Goal: Task Accomplishment & Management: Manage account settings

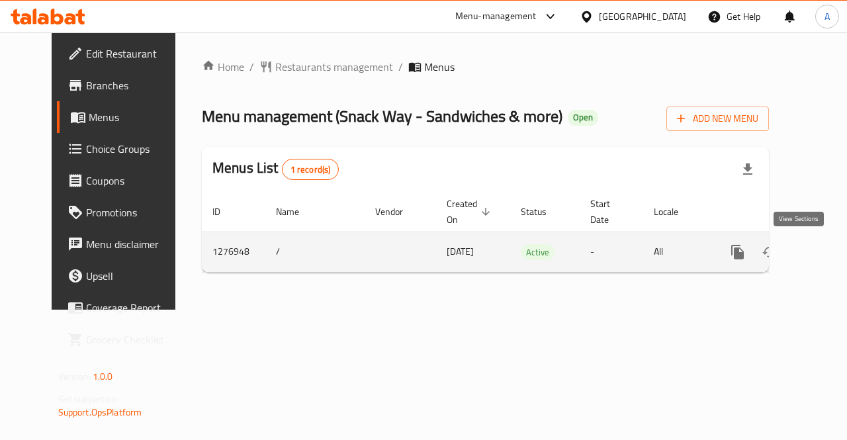
click at [827, 248] on icon "enhanced table" at bounding box center [833, 252] width 12 height 12
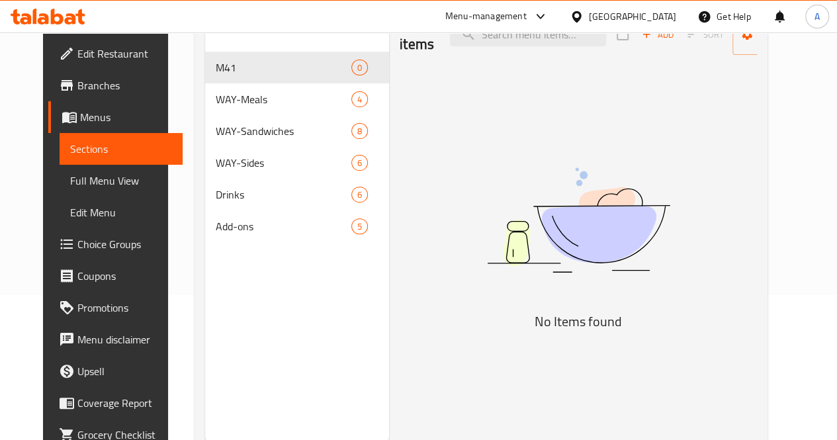
scroll to position [148, 0]
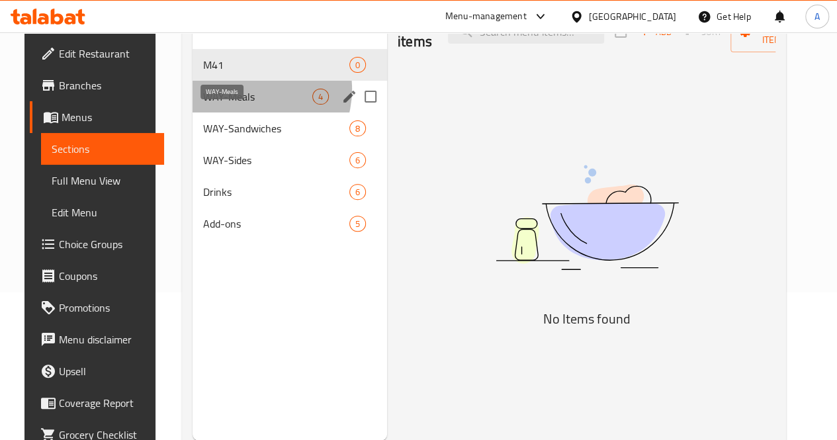
click at [234, 105] on span "WAY-Meals" at bounding box center [257, 97] width 109 height 16
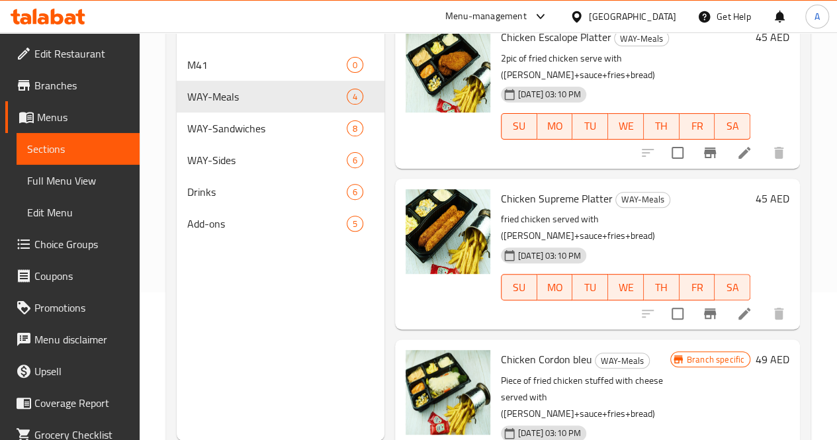
scroll to position [185, 0]
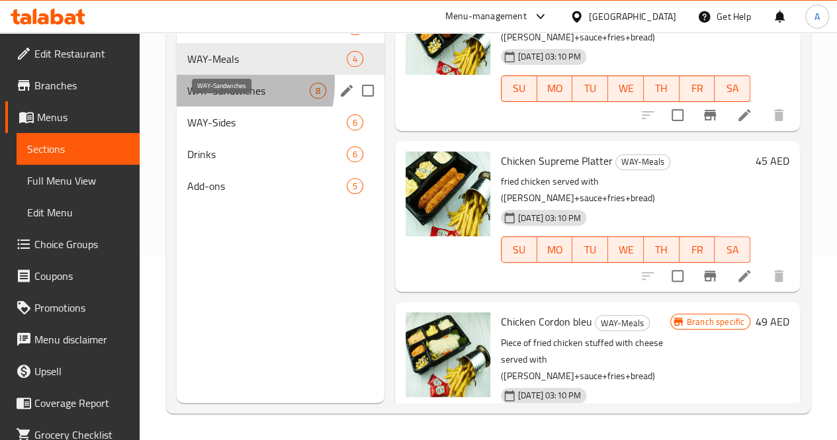
click at [208, 99] on span "WAY-Sandwiches" at bounding box center [248, 91] width 122 height 16
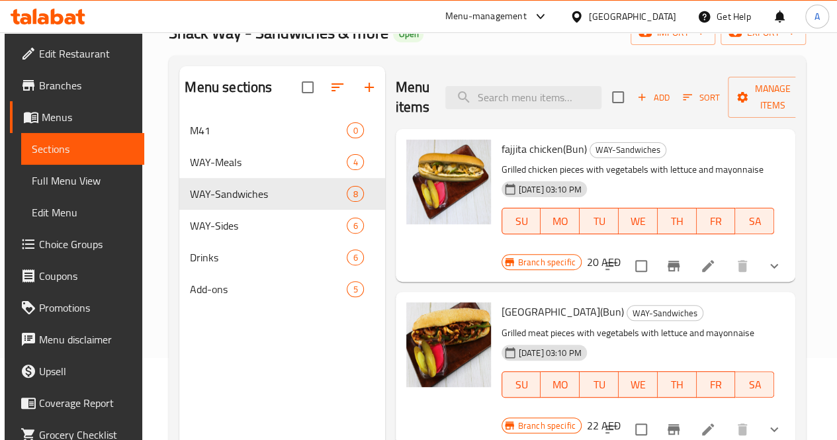
scroll to position [77, 0]
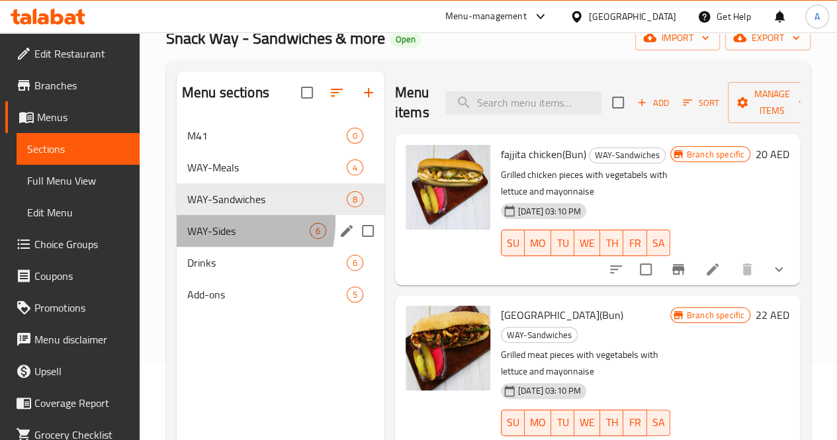
click at [209, 241] on div "WAY-Sides 6" at bounding box center [281, 231] width 208 height 32
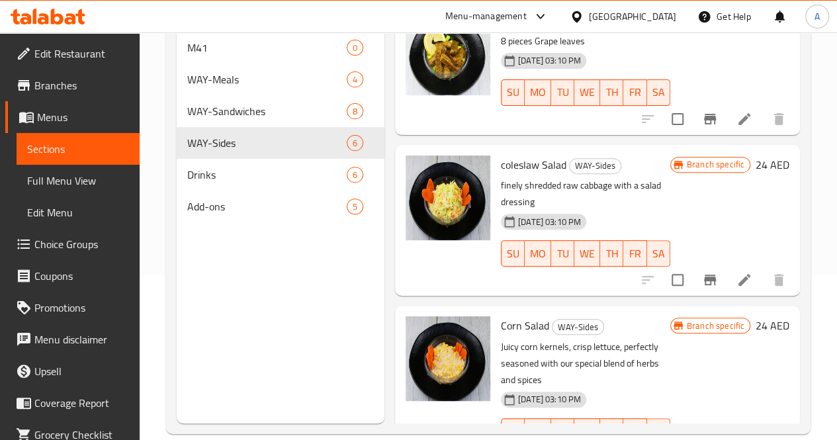
scroll to position [185, 0]
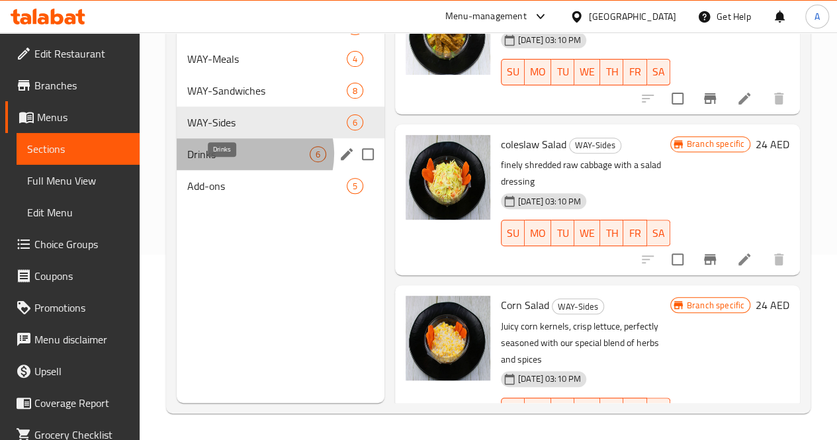
click at [247, 162] on span "Drinks" at bounding box center [248, 154] width 122 height 16
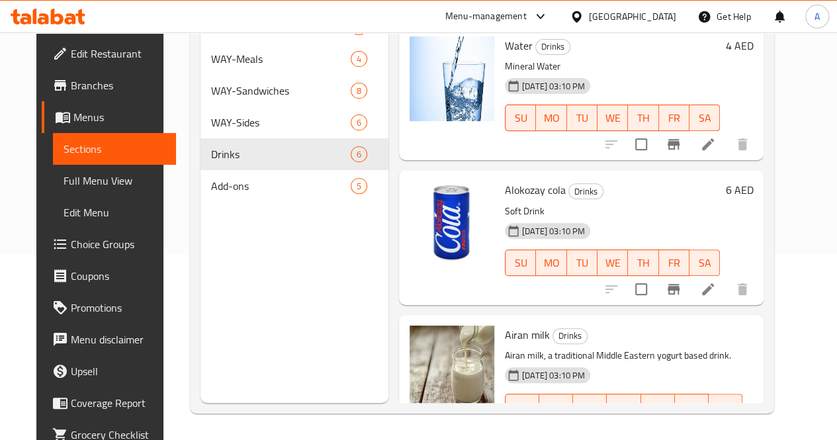
scroll to position [101, 0]
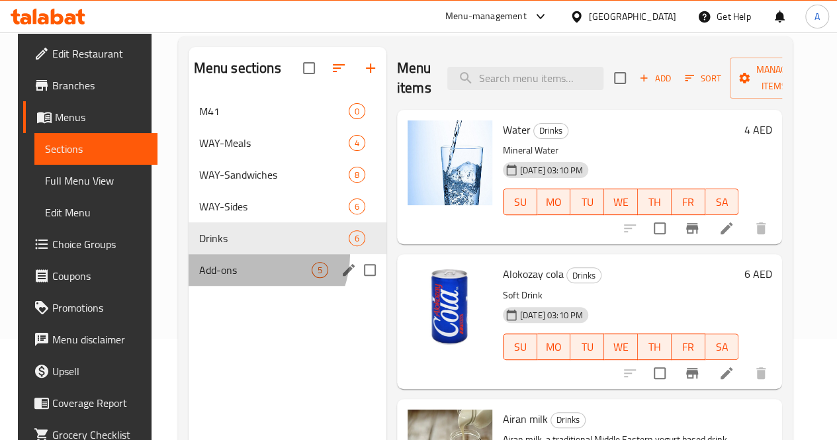
click at [232, 273] on div "Add-ons 5" at bounding box center [288, 270] width 198 height 32
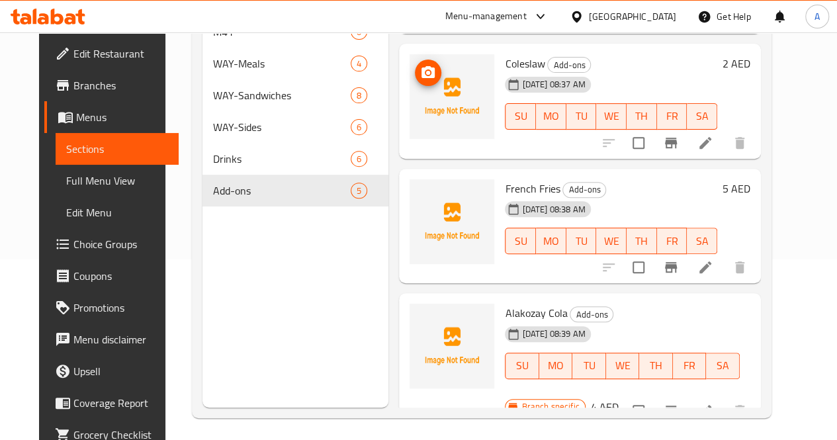
scroll to position [185, 0]
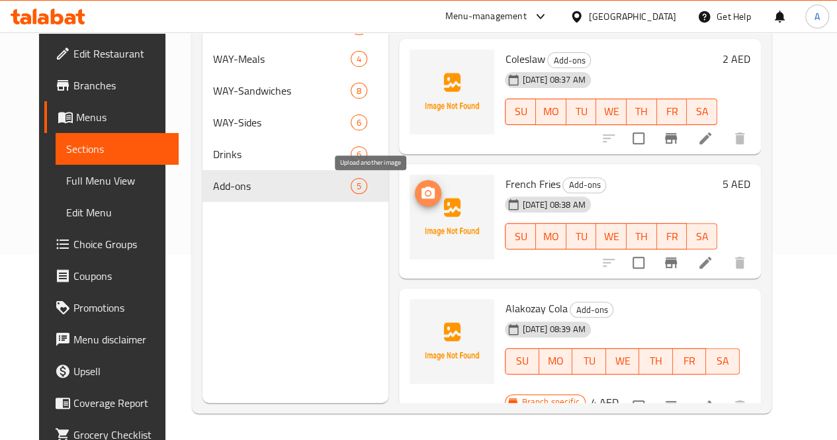
click at [421, 190] on icon "upload picture" at bounding box center [427, 193] width 13 height 12
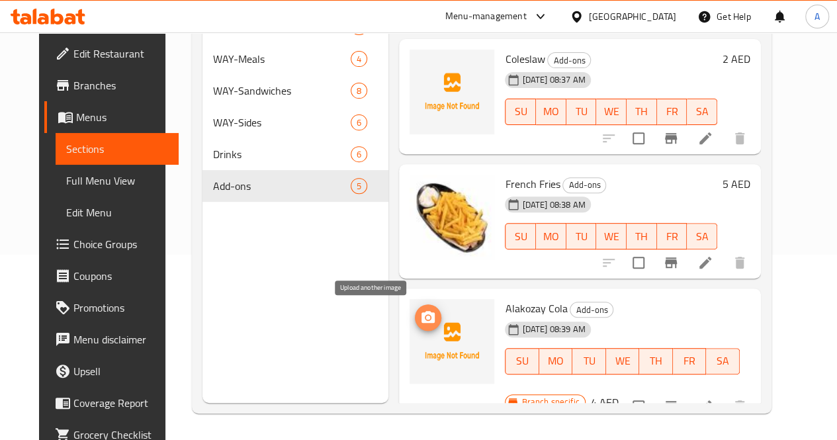
click at [421, 318] on icon "upload picture" at bounding box center [427, 317] width 13 height 12
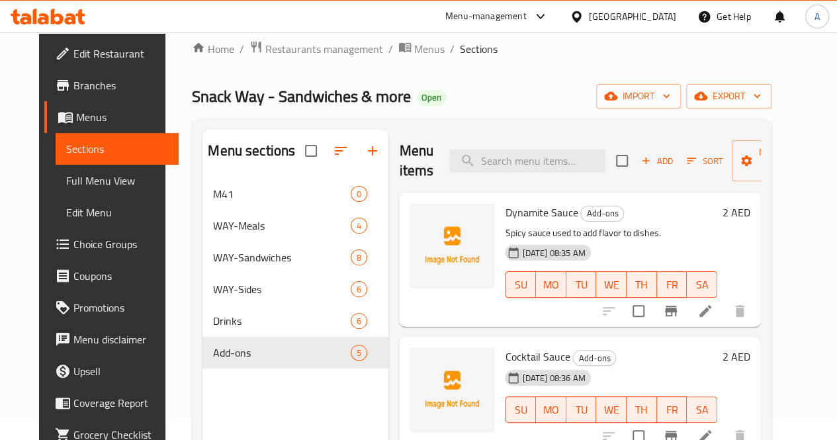
scroll to position [0, 0]
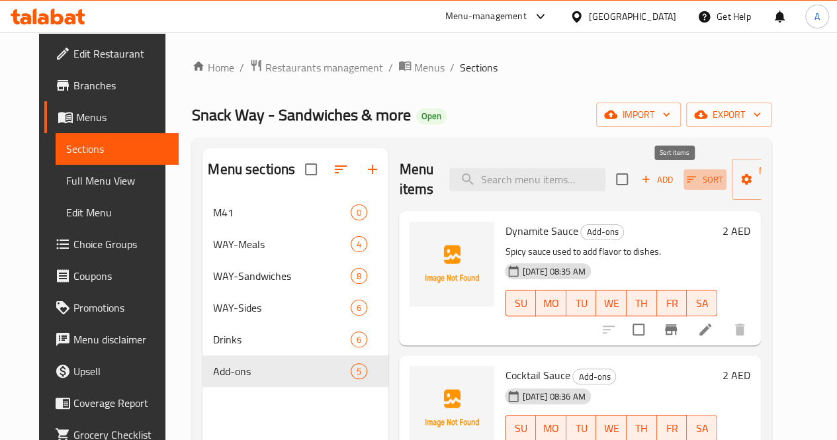
click at [687, 182] on span "Sort" at bounding box center [705, 179] width 36 height 15
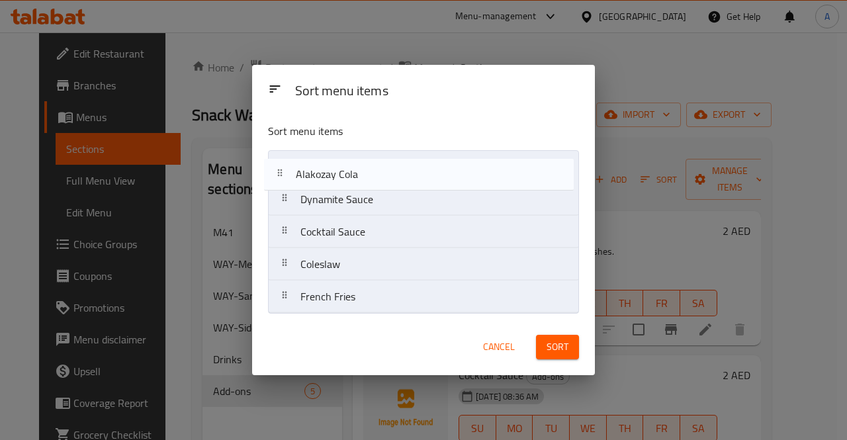
drag, startPoint x: 426, startPoint y: 292, endPoint x: 419, endPoint y: 159, distance: 132.5
click at [419, 159] on nav "Dynamite Sauce Cocktail Sauce Coleslaw French Fries Alakozay Cola" at bounding box center [423, 231] width 311 height 163
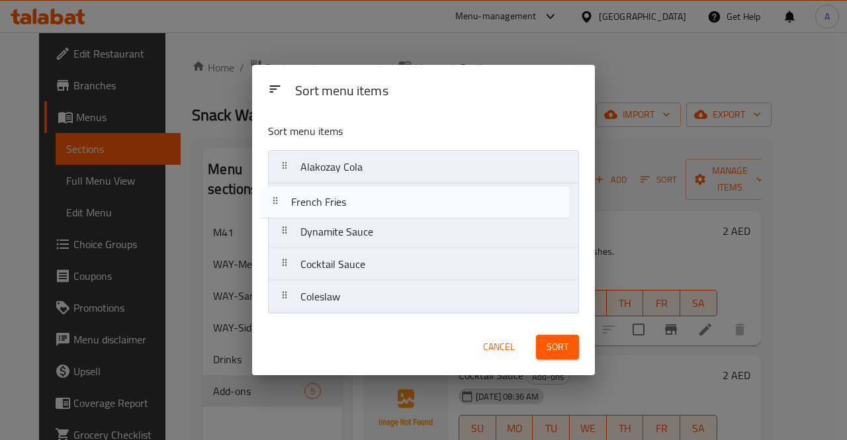
drag, startPoint x: 409, startPoint y: 308, endPoint x: 399, endPoint y: 210, distance: 97.7
click at [399, 210] on nav "Alakozay Cola Dynamite Sauce Cocktail Sauce Coleslaw French Fries" at bounding box center [423, 231] width 311 height 163
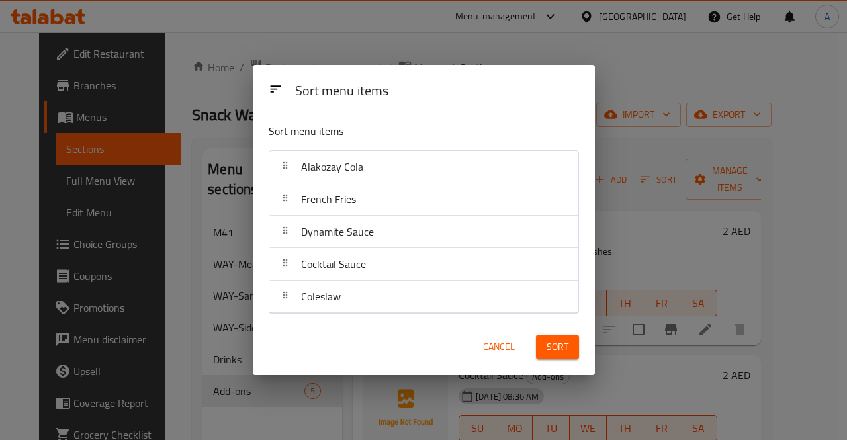
click at [555, 346] on span "Sort" at bounding box center [557, 347] width 22 height 17
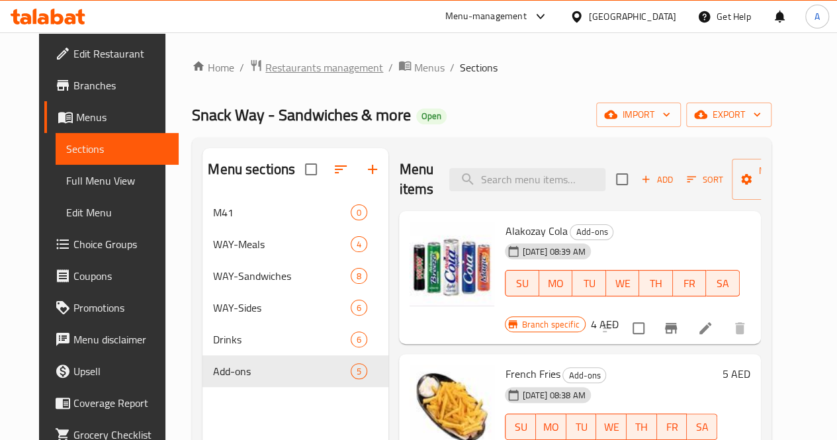
click at [303, 72] on span "Restaurants management" at bounding box center [324, 68] width 118 height 16
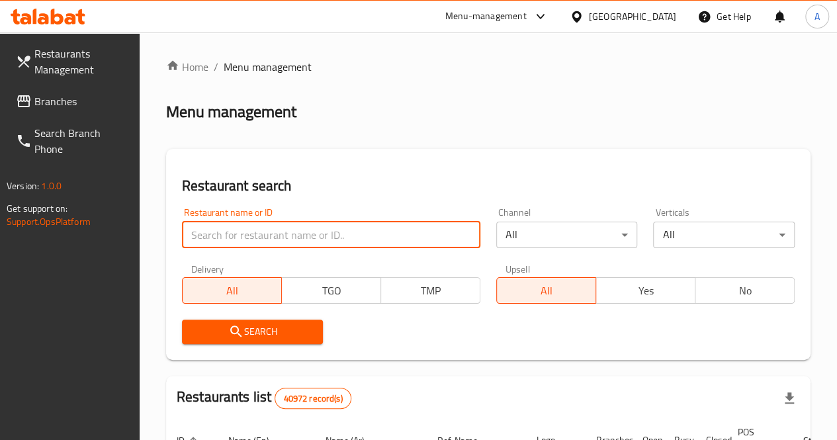
click at [253, 234] on input "search" at bounding box center [331, 235] width 298 height 26
paste input "772265"
type input "772265"
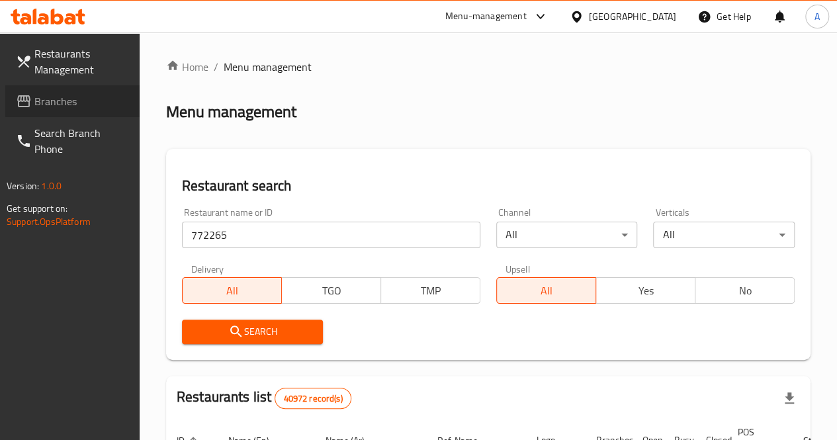
click at [57, 95] on span "Branches" at bounding box center [81, 101] width 95 height 16
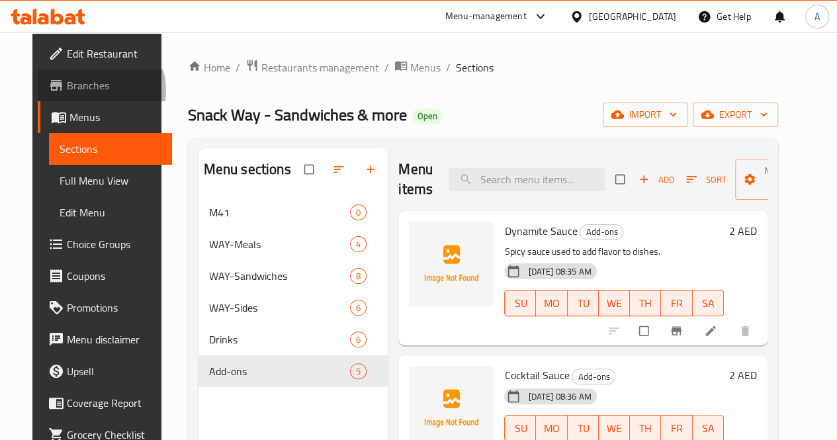
click at [67, 90] on span "Branches" at bounding box center [114, 85] width 95 height 16
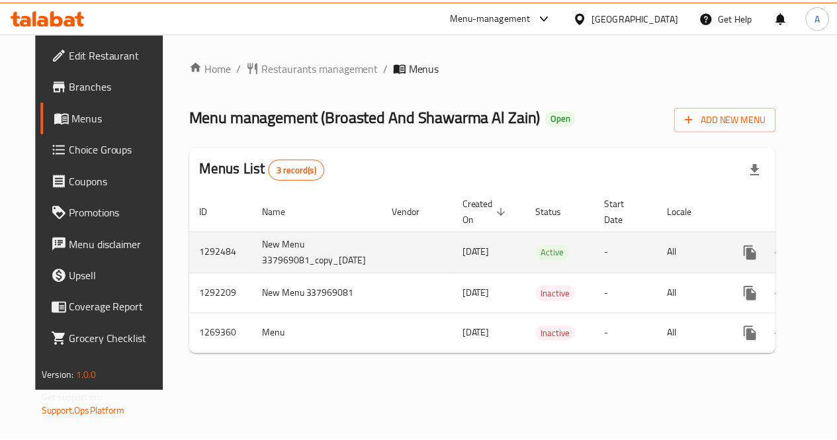
scroll to position [0, 57]
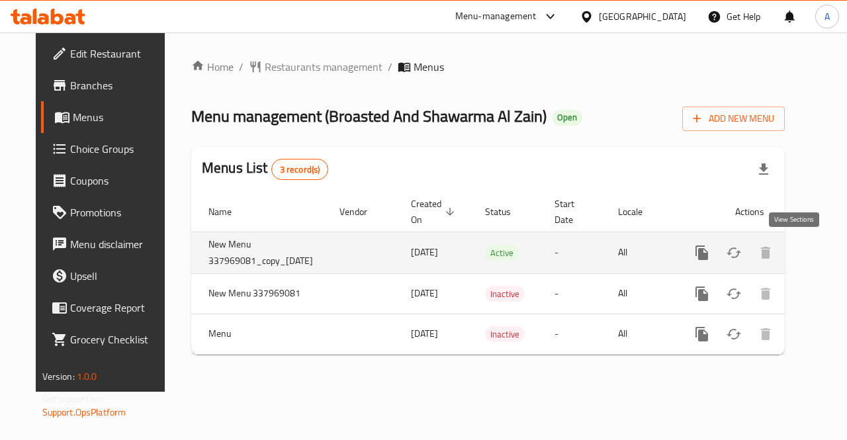
click at [790, 253] on icon "enhanced table" at bounding box center [797, 253] width 16 height 16
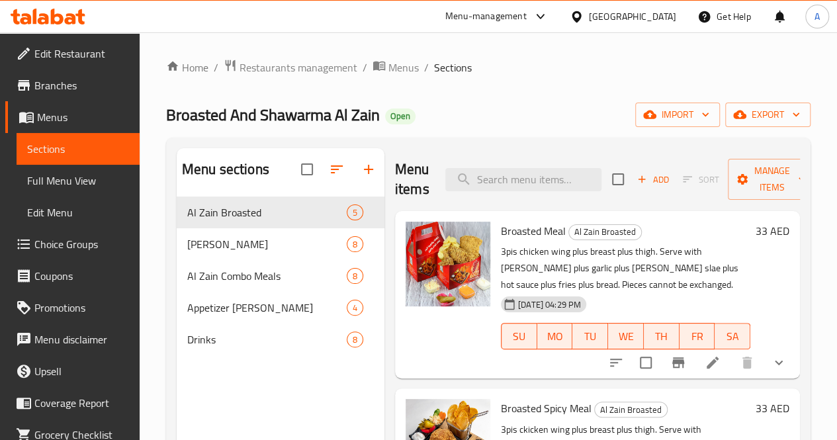
scroll to position [185, 0]
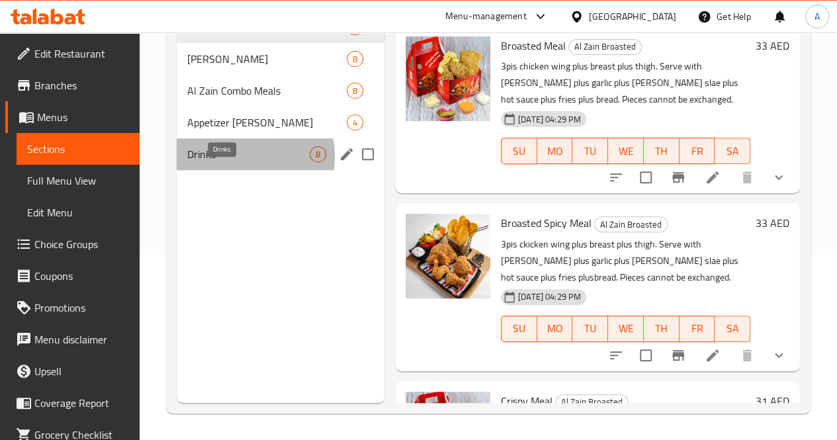
click at [238, 162] on span "Drinks" at bounding box center [248, 154] width 122 height 16
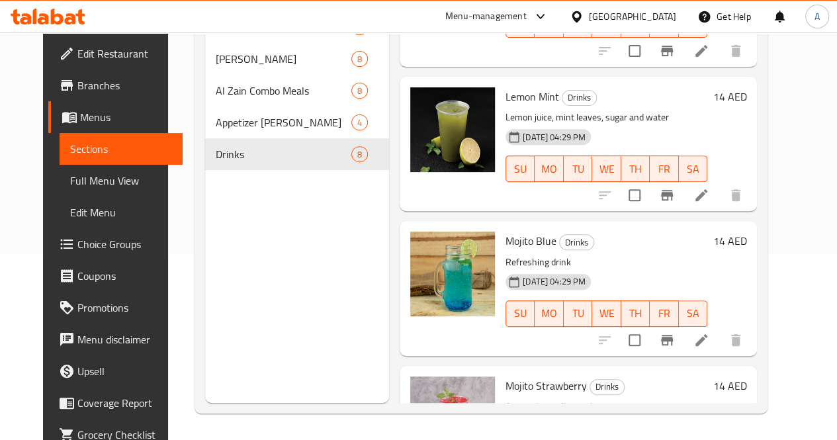
scroll to position [537, 0]
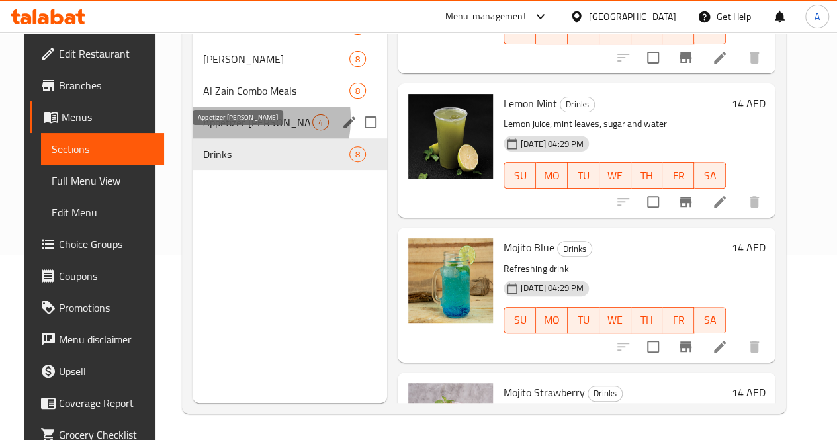
click at [218, 130] on span "Appetizer Al Zain" at bounding box center [257, 122] width 109 height 16
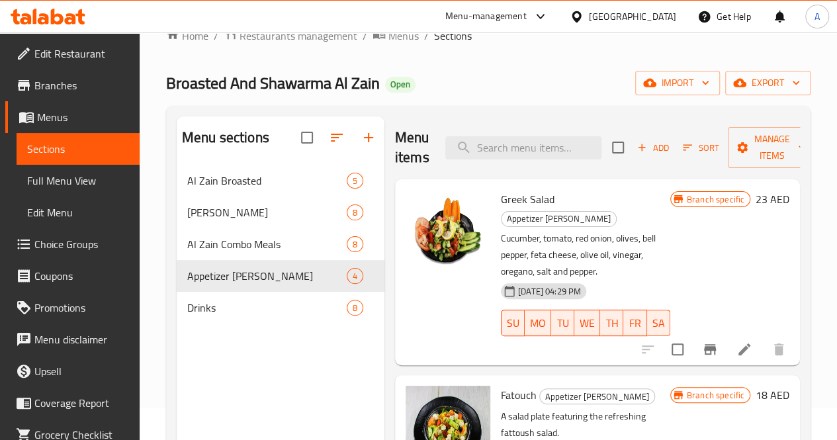
scroll to position [31, 0]
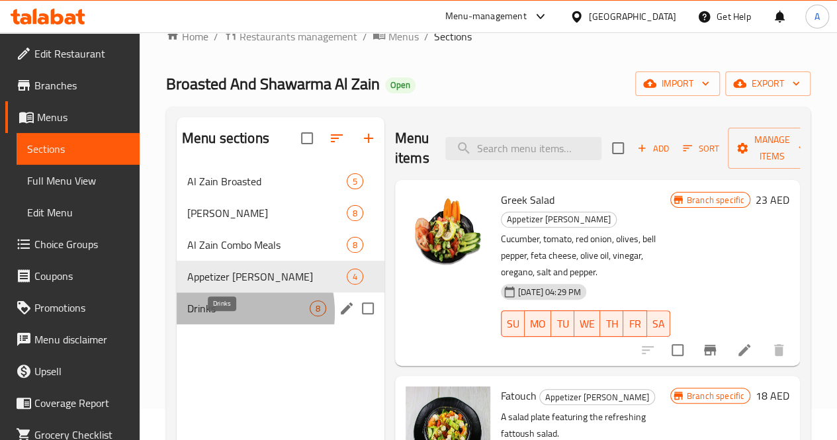
click at [216, 316] on span "Drinks" at bounding box center [248, 308] width 122 height 16
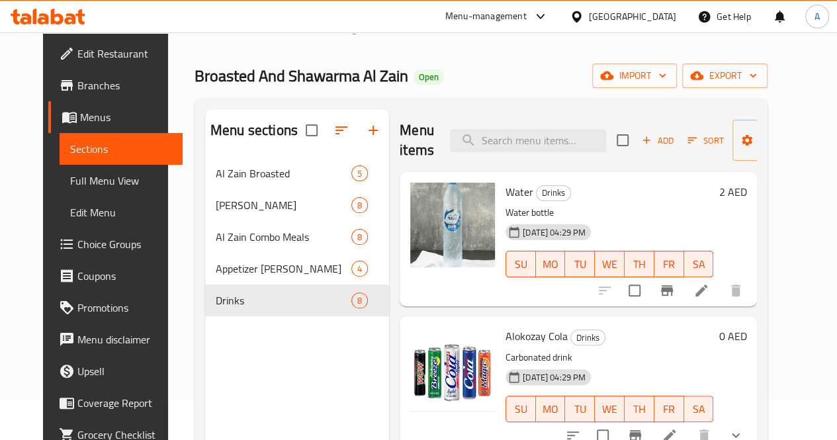
scroll to position [38, 0]
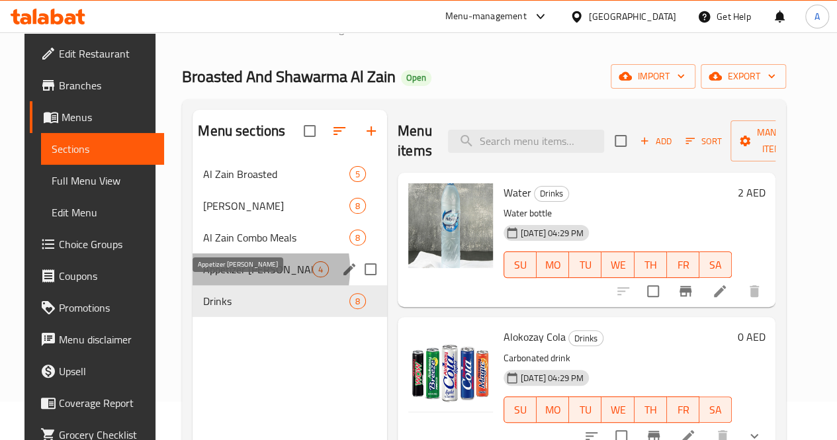
click at [232, 277] on span "Appetizer Al Zain" at bounding box center [257, 269] width 109 height 16
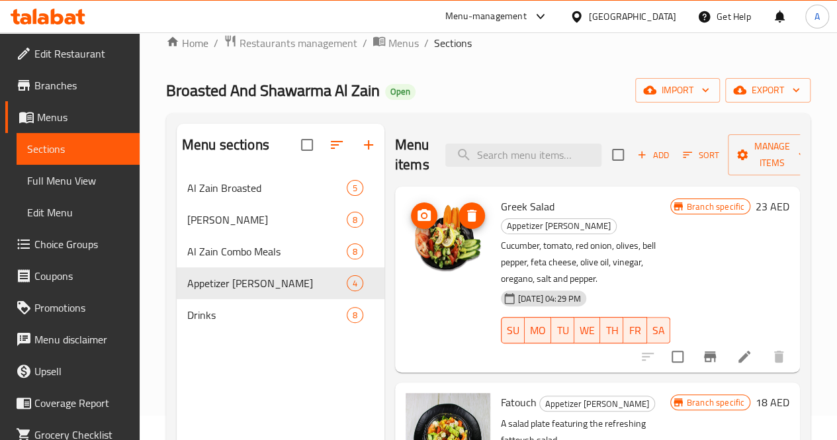
scroll to position [24, 0]
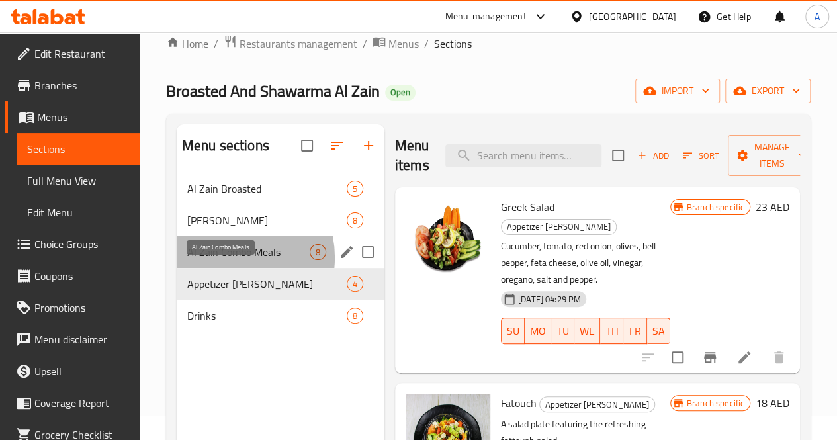
click at [226, 260] on span "Al Zain Combo Meals" at bounding box center [248, 252] width 122 height 16
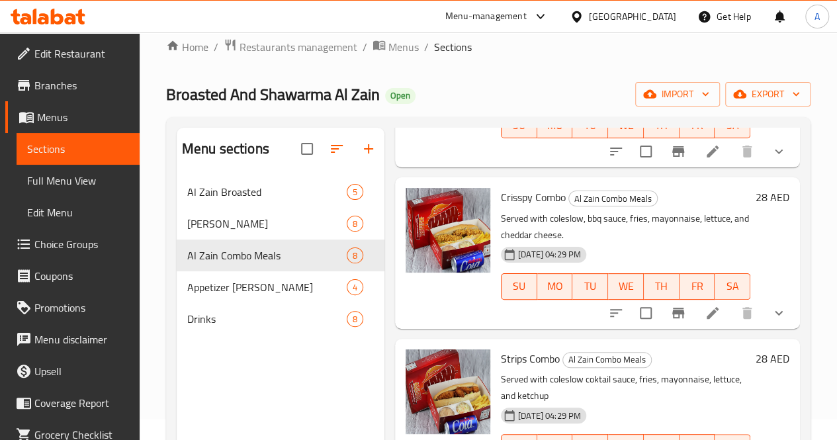
scroll to position [17, 0]
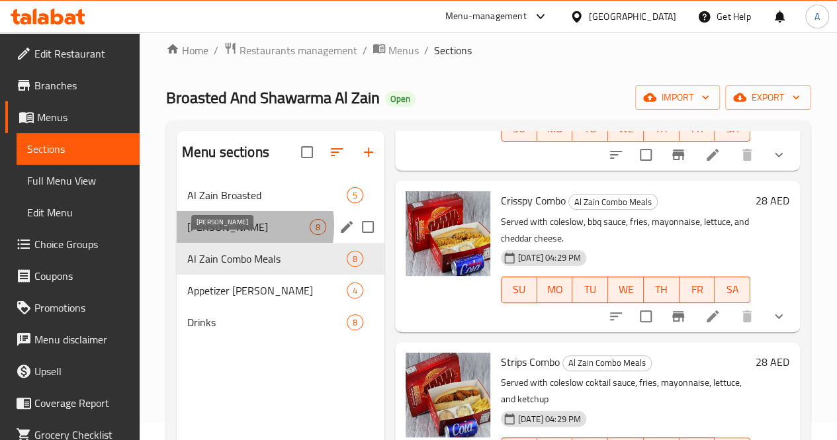
click at [226, 235] on span "Al Zain Shawarma" at bounding box center [248, 227] width 122 height 16
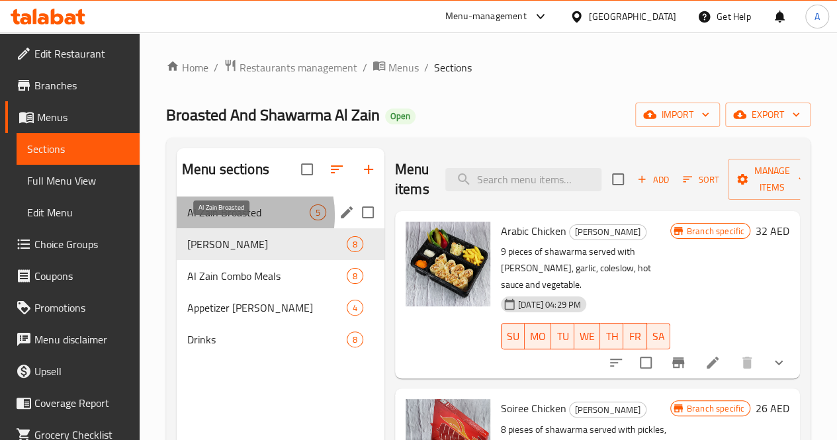
click at [230, 220] on span "Al Zain Broasted" at bounding box center [248, 212] width 122 height 16
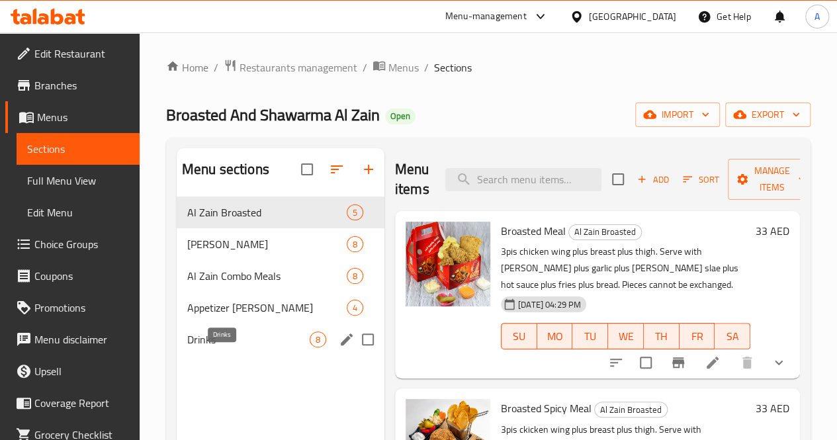
click at [204, 347] on span "Drinks" at bounding box center [248, 339] width 122 height 16
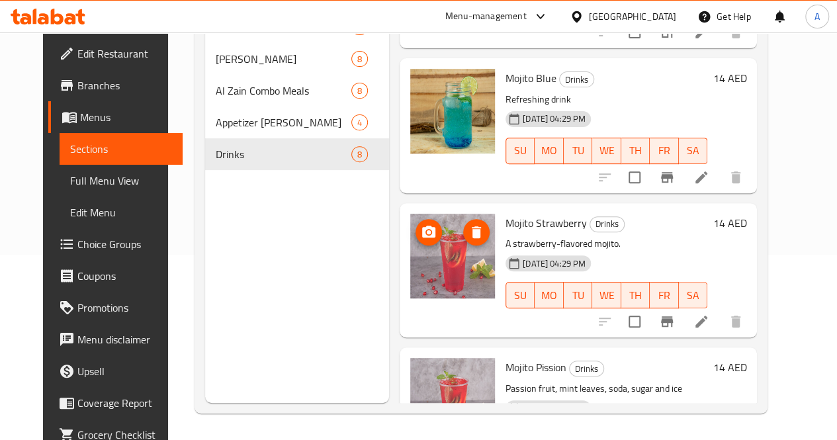
scroll to position [769, 0]
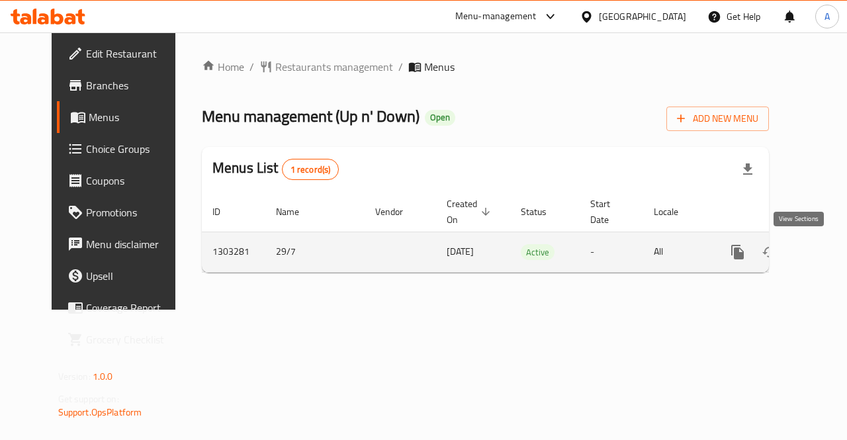
click at [825, 244] on icon "enhanced table" at bounding box center [833, 252] width 16 height 16
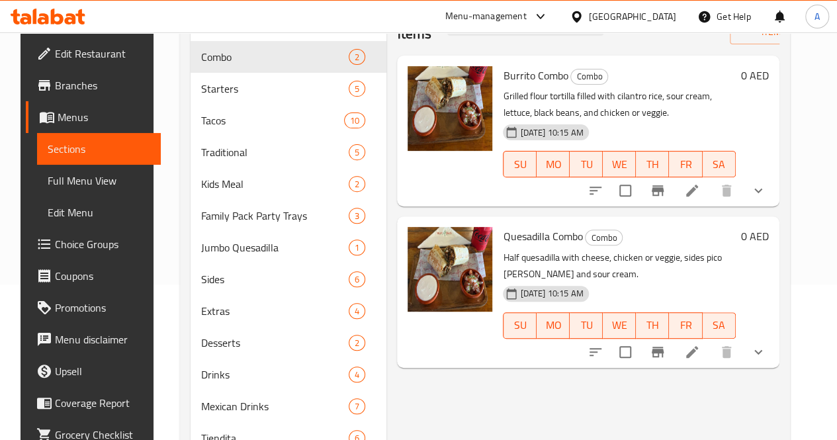
scroll to position [156, 0]
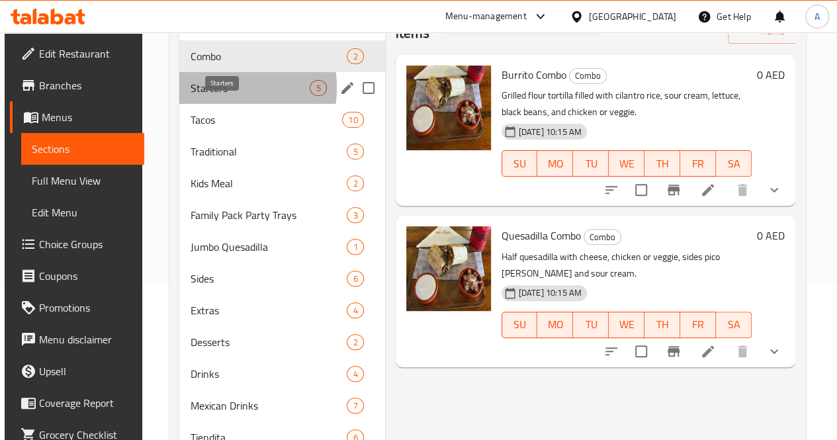
click at [216, 96] on span "Starters" at bounding box center [250, 88] width 120 height 16
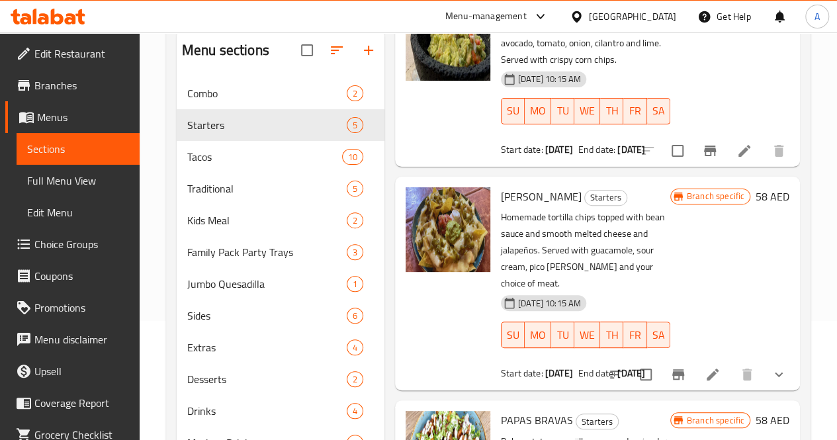
scroll to position [231, 0]
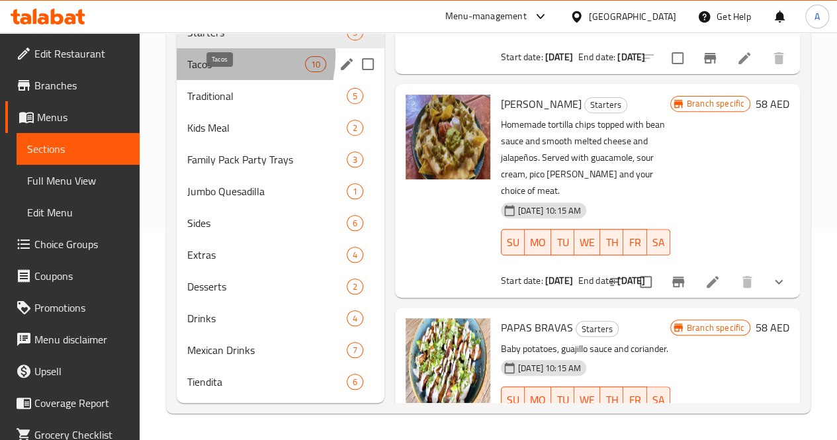
click at [220, 57] on span "Tacos" at bounding box center [246, 64] width 118 height 16
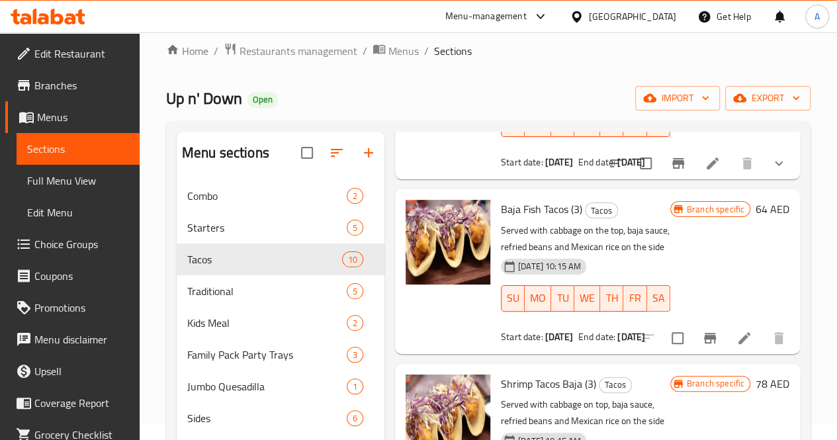
scroll to position [231, 0]
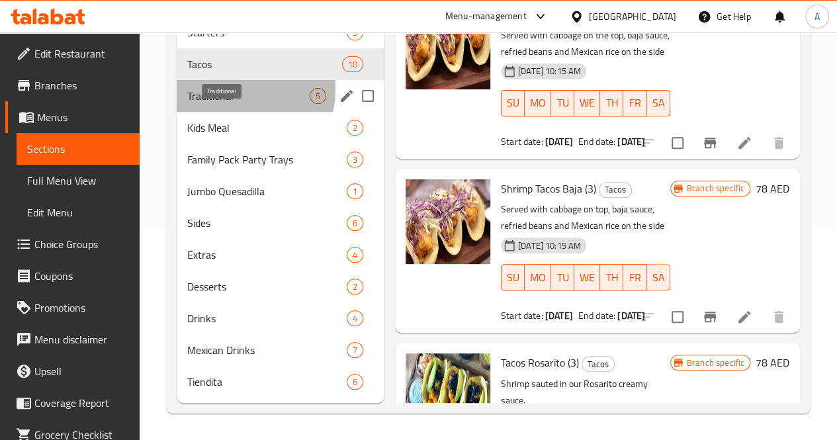
click at [224, 89] on span "Traditional" at bounding box center [248, 96] width 122 height 16
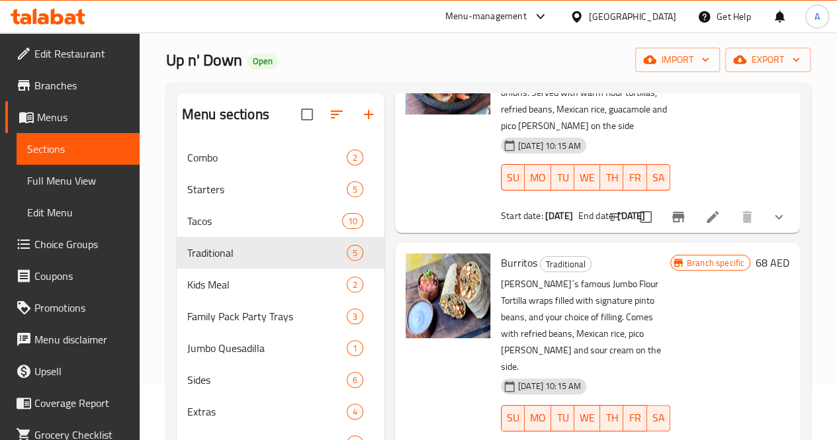
scroll to position [231, 0]
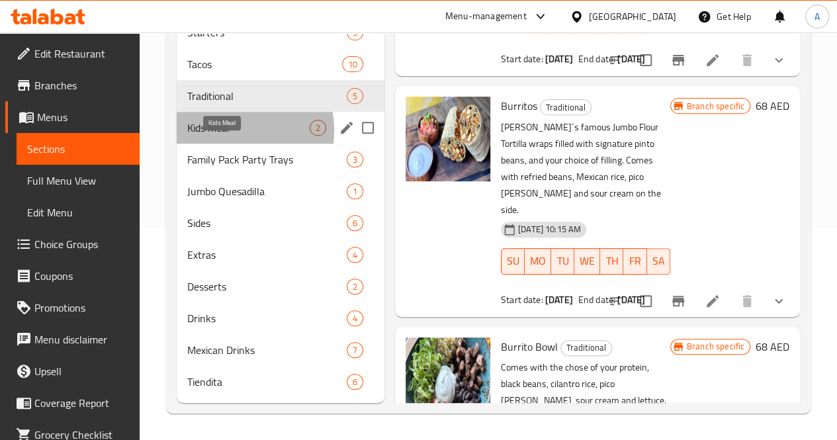
click at [229, 131] on span "Kids Meal" at bounding box center [248, 128] width 122 height 16
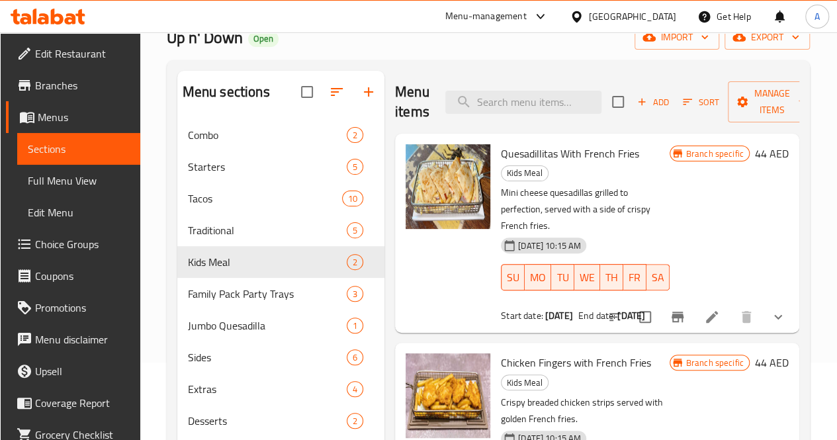
scroll to position [231, 0]
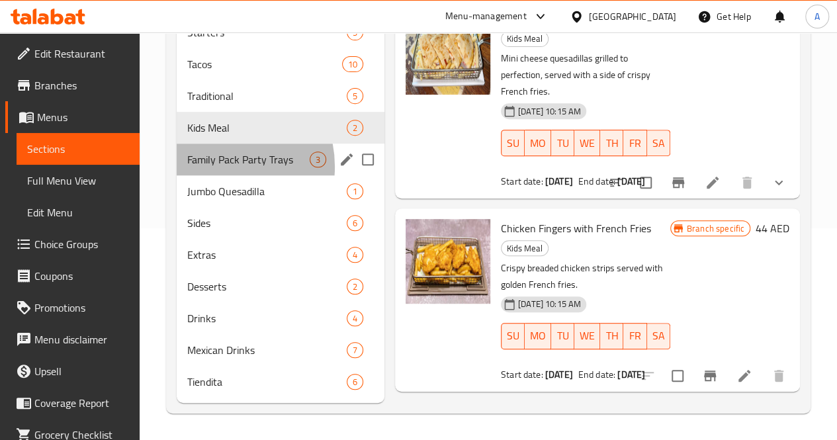
click at [216, 167] on div "Family Pack Party Trays 3" at bounding box center [281, 160] width 208 height 32
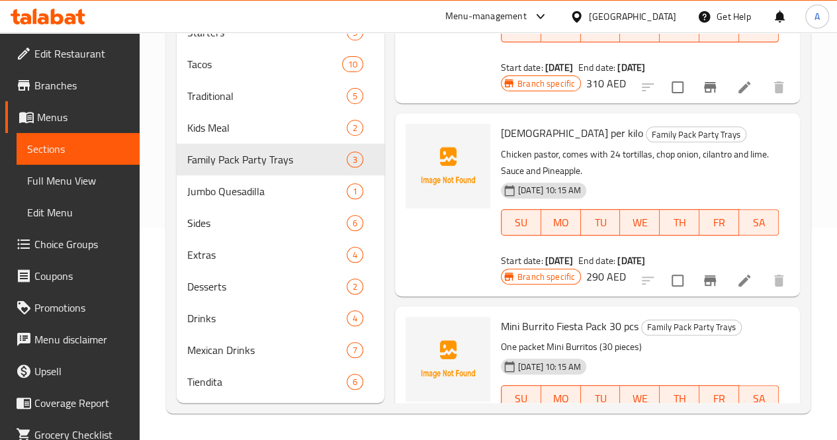
scroll to position [110, 0]
